Goal: Find specific page/section: Find specific page/section

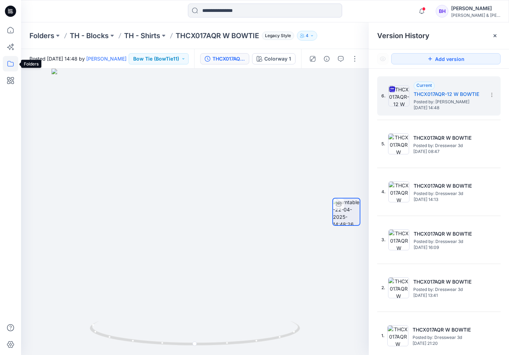
click at [9, 63] on icon at bounding box center [10, 63] width 15 height 15
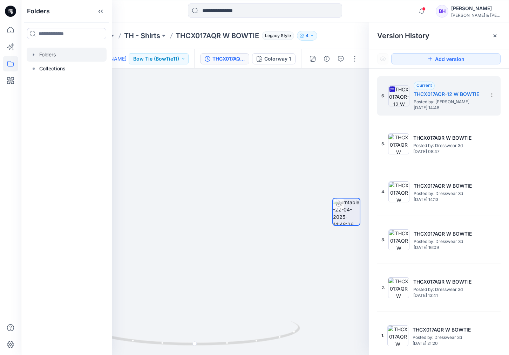
click at [41, 54] on div at bounding box center [67, 55] width 80 height 14
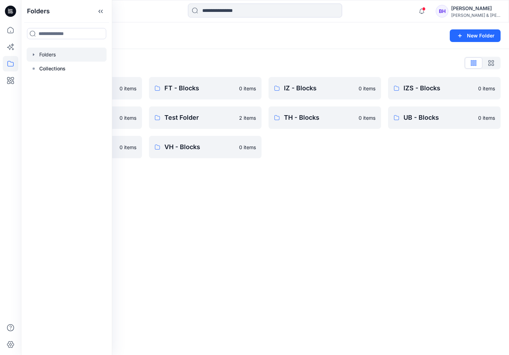
click at [362, 175] on div "Folders New Folder Folders List CK - Blocks 0 items NT - Blocks 0 items UG - Bl…" at bounding box center [265, 188] width 488 height 333
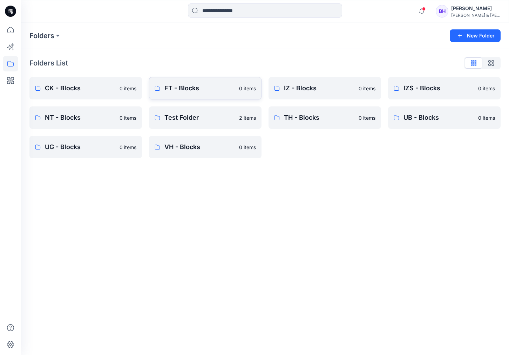
click at [205, 91] on p "FT - Blocks" at bounding box center [199, 88] width 70 height 10
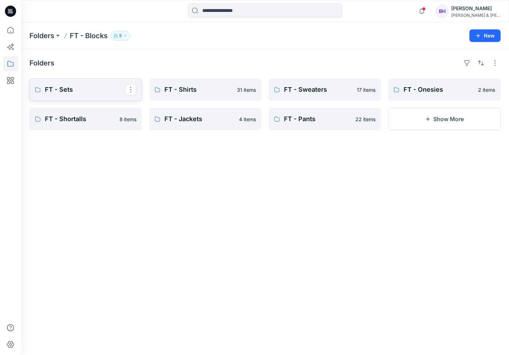
click at [77, 97] on link "FT - Sets" at bounding box center [85, 90] width 113 height 22
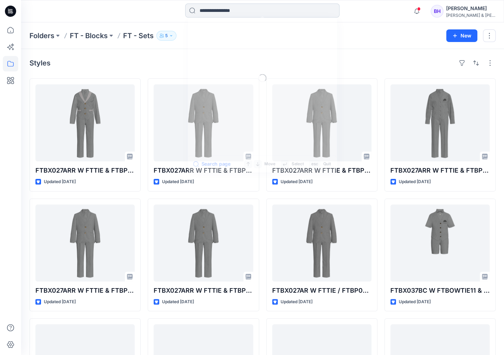
click at [248, 14] on input at bounding box center [262, 11] width 154 height 14
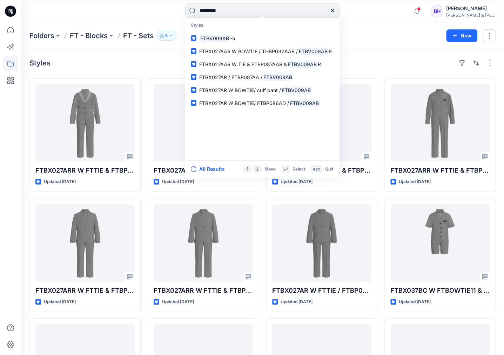
drag, startPoint x: 238, startPoint y: 10, endPoint x: 199, endPoint y: 5, distance: 38.5
click at [199, 5] on input "*********" at bounding box center [262, 11] width 154 height 14
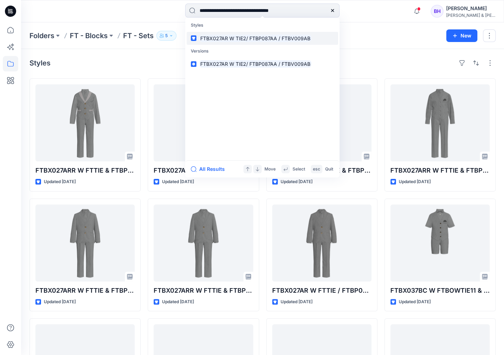
type input "**********"
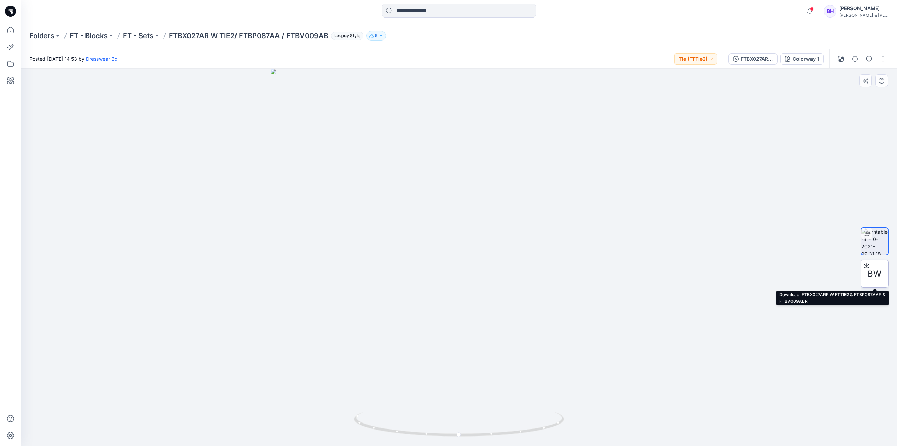
click at [509, 273] on span "BW" at bounding box center [875, 273] width 14 height 13
drag, startPoint x: 749, startPoint y: 67, endPoint x: 749, endPoint y: 63, distance: 3.9
click at [509, 64] on div "FTBX027AR W TIE2/ FTBP087AA / FTBV009AB Colorway 1" at bounding box center [776, 59] width 107 height 20
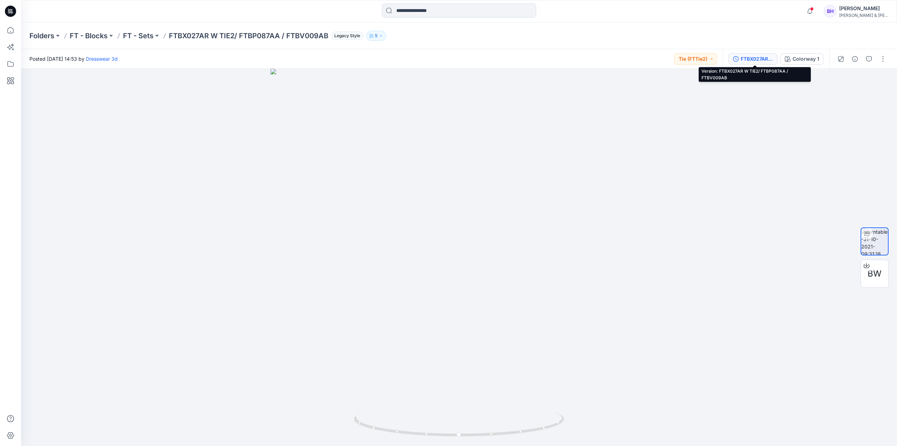
click at [509, 59] on div "FTBX027AR W TIE2/ FTBP087AA / FTBV009AB" at bounding box center [757, 59] width 32 height 8
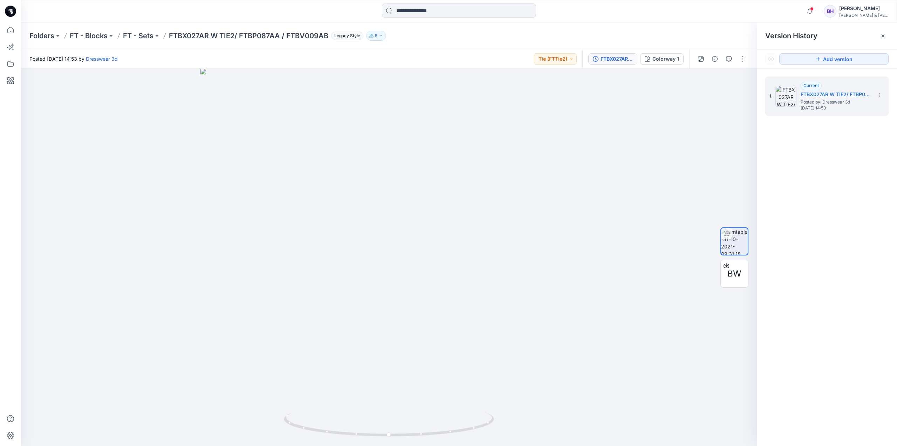
click at [509, 38] on div "Folders FT - Blocks FT - Sets FTBX027AR W TIE2/ FTBP087AA / FTBV009AB Legacy St…" at bounding box center [431, 36] width 805 height 10
click at [410, 31] on div "Folders FT - Blocks FT - Sets FTBX027AR W TIE2/ FTBP087AA / FTBV009AB Legacy St…" at bounding box center [431, 36] width 805 height 10
drag, startPoint x: 451, startPoint y: 191, endPoint x: 445, endPoint y: 163, distance: 28.6
click at [473, 193] on div at bounding box center [389, 257] width 736 height 377
drag, startPoint x: 395, startPoint y: 136, endPoint x: 393, endPoint y: 248, distance: 111.8
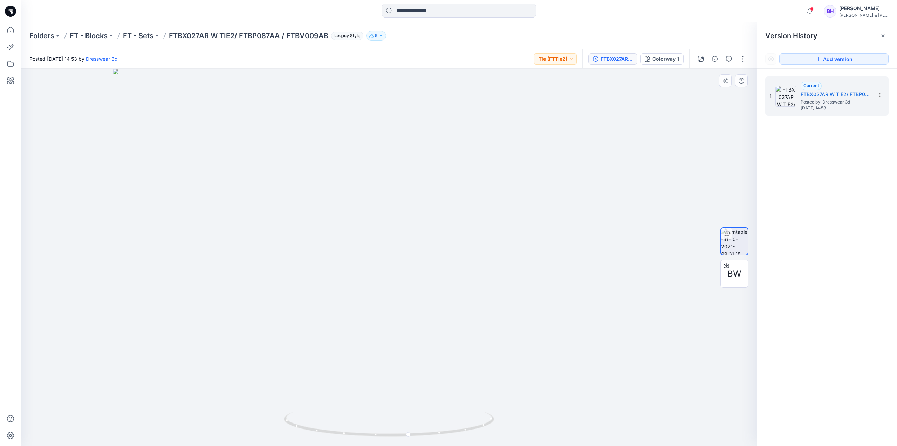
click at [393, 251] on img at bounding box center [389, 257] width 552 height 377
drag, startPoint x: 400, startPoint y: 138, endPoint x: 398, endPoint y: 188, distance: 49.5
click at [398, 188] on img at bounding box center [389, 257] width 684 height 377
drag, startPoint x: 431, startPoint y: 214, endPoint x: 485, endPoint y: 259, distance: 70.5
click at [365, 228] on img at bounding box center [389, 257] width 684 height 377
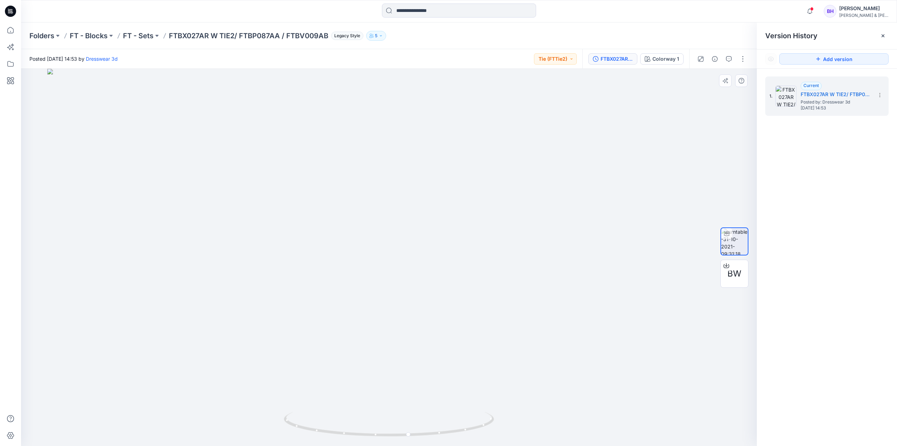
drag, startPoint x: 498, startPoint y: 269, endPoint x: 388, endPoint y: 279, distance: 109.8
click at [389, 279] on img at bounding box center [389, 257] width 684 height 377
drag, startPoint x: 489, startPoint y: 422, endPoint x: 641, endPoint y: 345, distance: 169.9
click at [509, 355] on div at bounding box center [389, 257] width 736 height 377
click at [509, 255] on img at bounding box center [389, 257] width 684 height 377
